Goal: Information Seeking & Learning: Learn about a topic

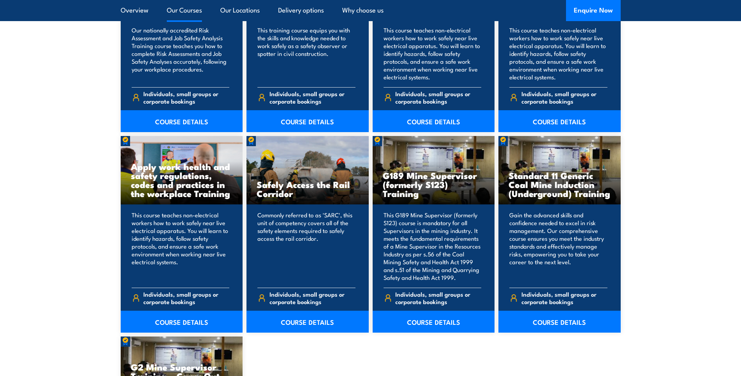
scroll to position [1054, 0]
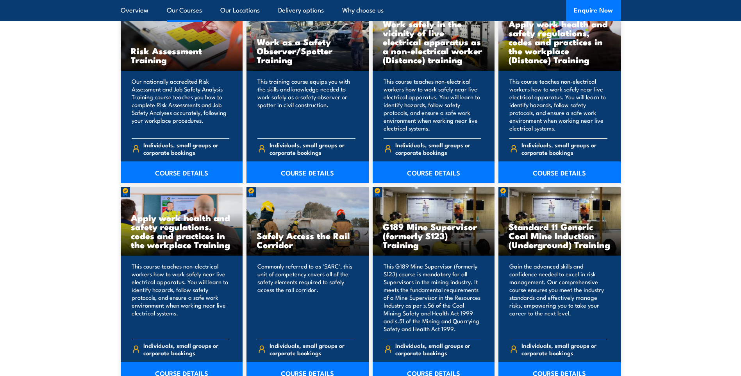
click at [574, 169] on link "COURSE DETAILS" at bounding box center [559, 172] width 122 height 22
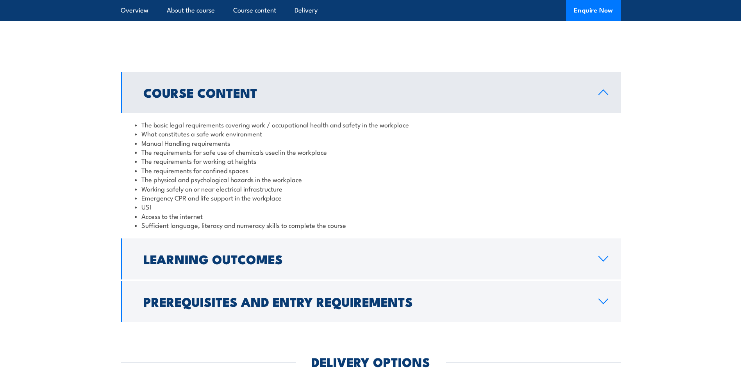
scroll to position [586, 0]
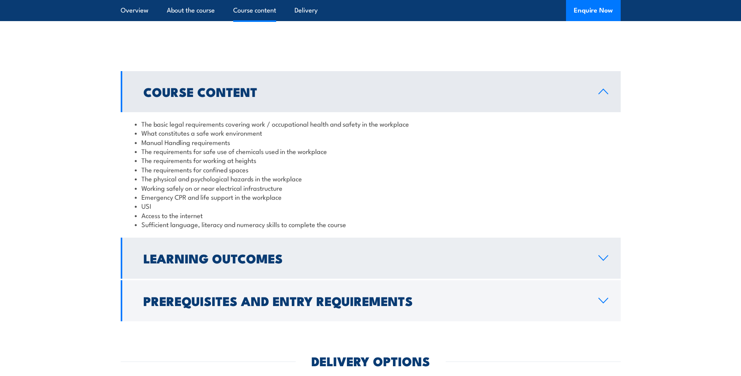
click at [442, 257] on h2 "Learning Outcomes" at bounding box center [364, 257] width 442 height 11
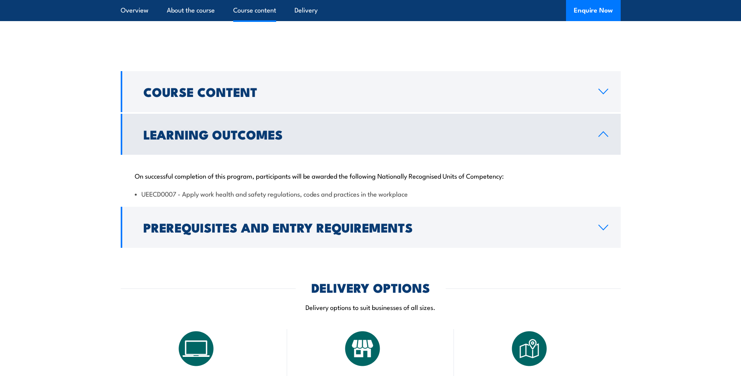
click at [476, 134] on h2 "Learning Outcomes" at bounding box center [364, 133] width 442 height 11
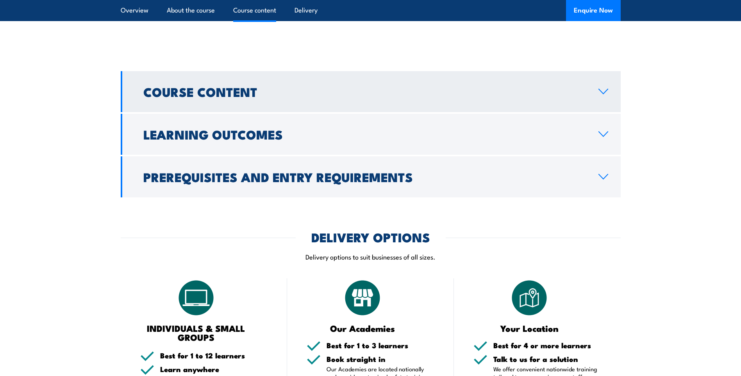
click at [455, 76] on link "Course Content" at bounding box center [371, 91] width 500 height 41
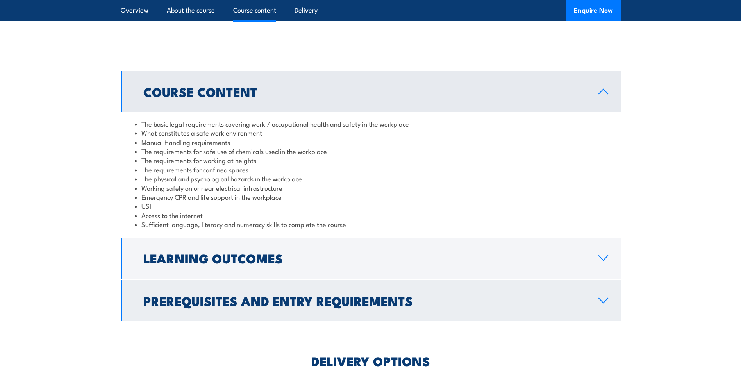
click at [495, 312] on link "Prerequisites and Entry Requirements" at bounding box center [371, 300] width 500 height 41
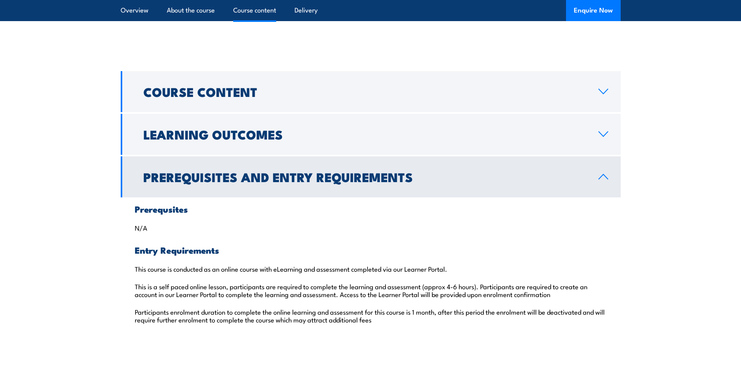
click at [440, 196] on link "Prerequisites and Entry Requirements" at bounding box center [371, 176] width 500 height 41
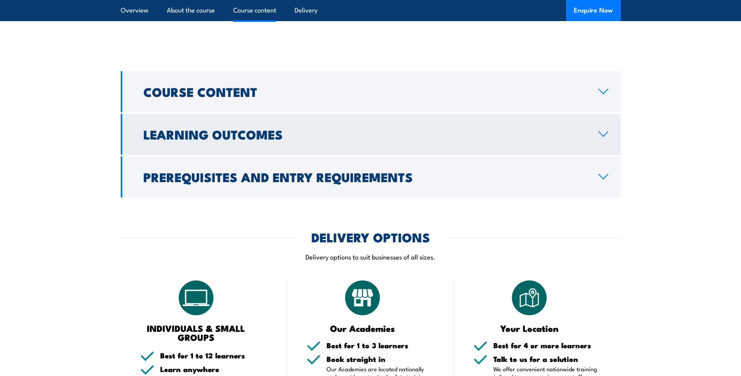
click at [411, 123] on link "Learning Outcomes" at bounding box center [371, 134] width 500 height 41
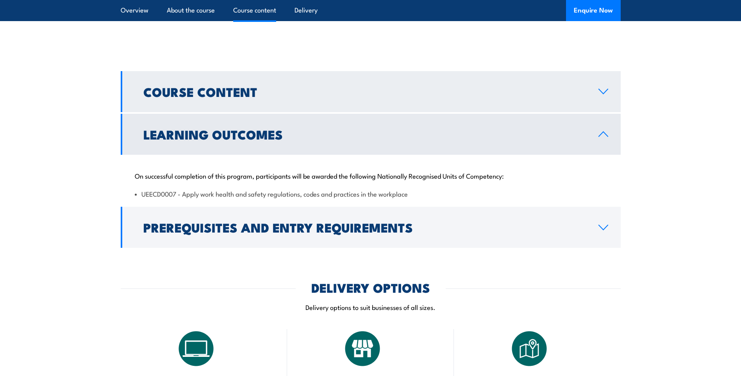
click at [367, 83] on link "Course Content" at bounding box center [371, 91] width 500 height 41
